Goal: Task Accomplishment & Management: Manage account settings

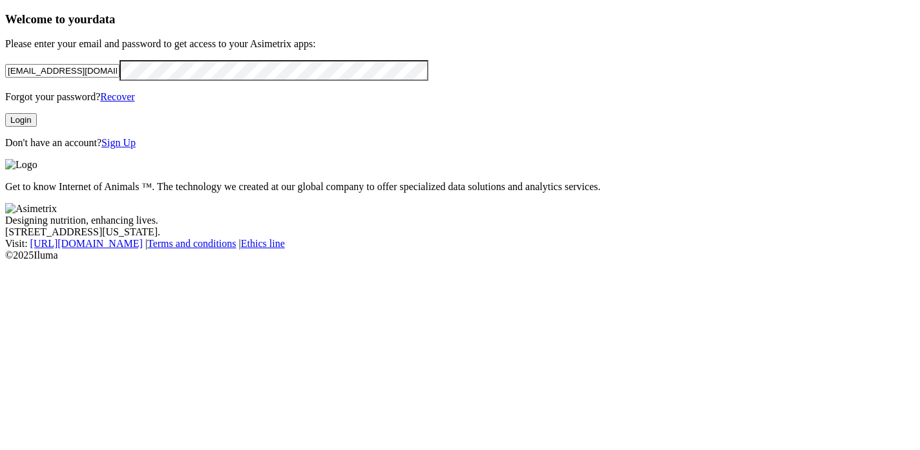
click at [120, 78] on input "microbiologia.okuo@premexcorp.com" at bounding box center [62, 71] width 114 height 14
click at [0, 128] on html "Welcome to your data Please enter your email and password to get access to your…" at bounding box center [460, 133] width 920 height 266
drag, startPoint x: 231, startPoint y: 100, endPoint x: -5, endPoint y: 98, distance: 235.9
click at [0, 98] on html "Welcome to your data Please enter your email and password to get access to your…" at bounding box center [460, 133] width 920 height 266
paste input "daniel.martinez@somoscmi"
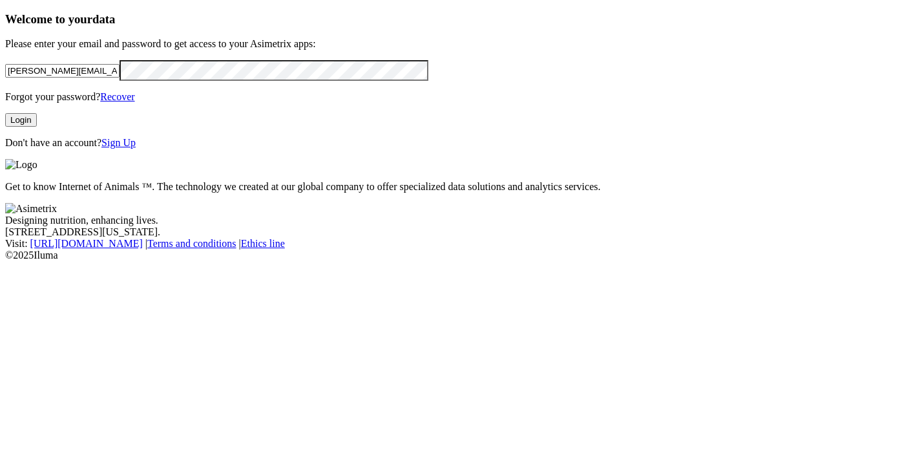
type input "daniel.martinez@somoscmi.com"
click at [37, 127] on button "Login" at bounding box center [21, 120] width 32 height 14
